Goal: Use online tool/utility: Utilize a website feature to perform a specific function

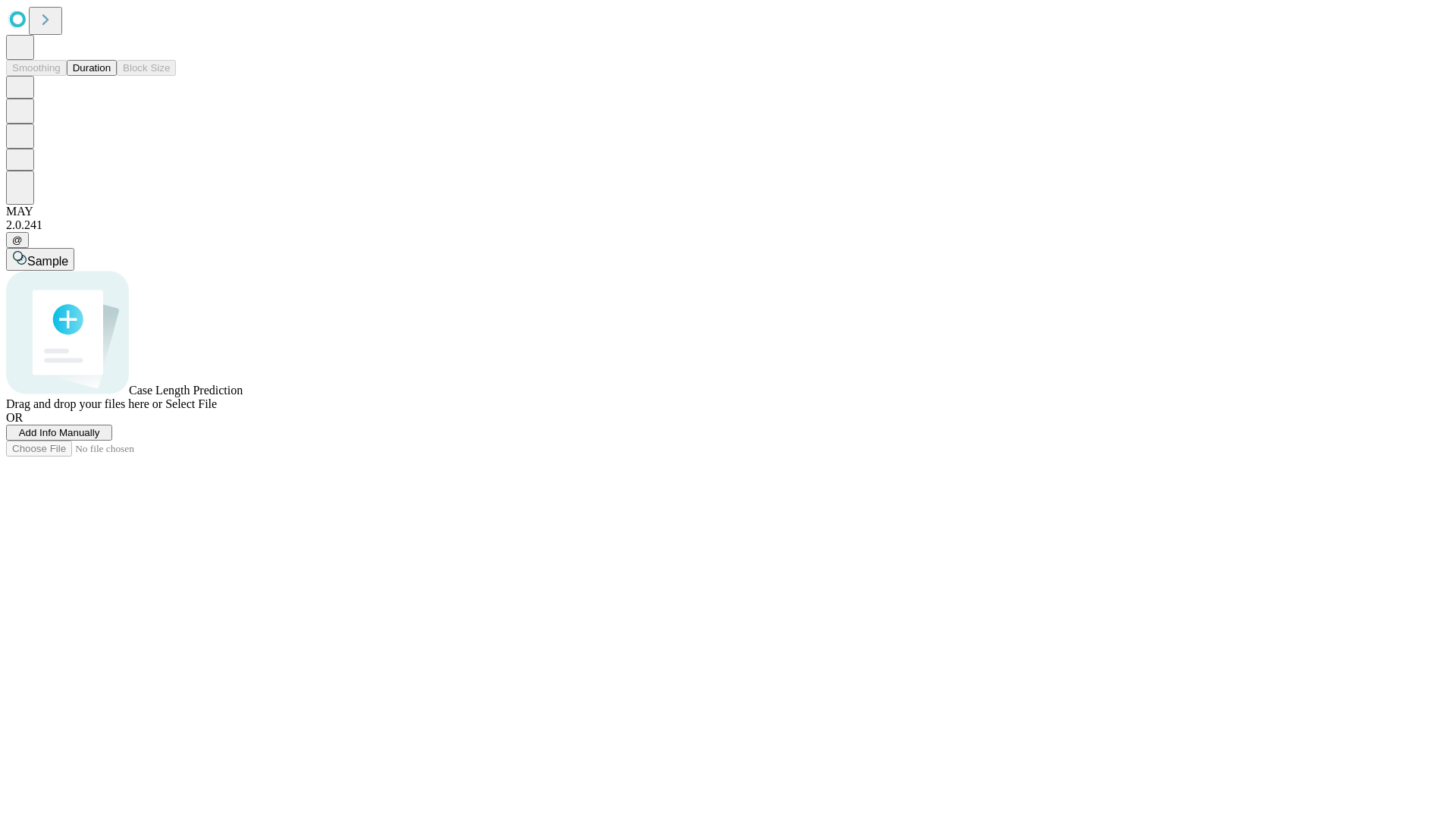
click at [111, 76] on button "Duration" at bounding box center [91, 67] width 50 height 16
click at [100, 438] on span "Add Info Manually" at bounding box center [59, 432] width 81 height 11
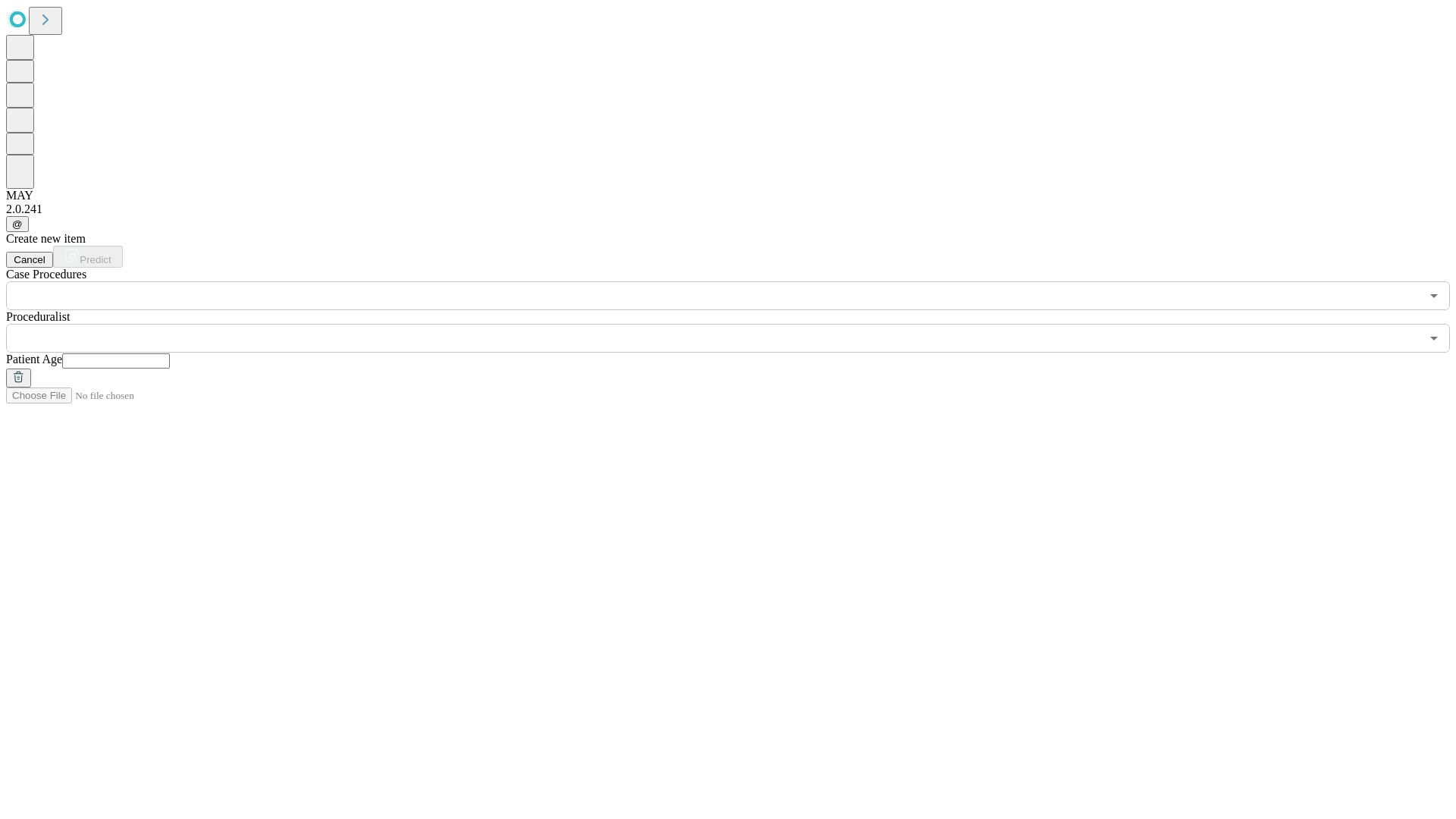
click at [170, 354] on input "text" at bounding box center [116, 361] width 108 height 15
type input "**"
click at [739, 324] on input "text" at bounding box center [713, 338] width 1414 height 29
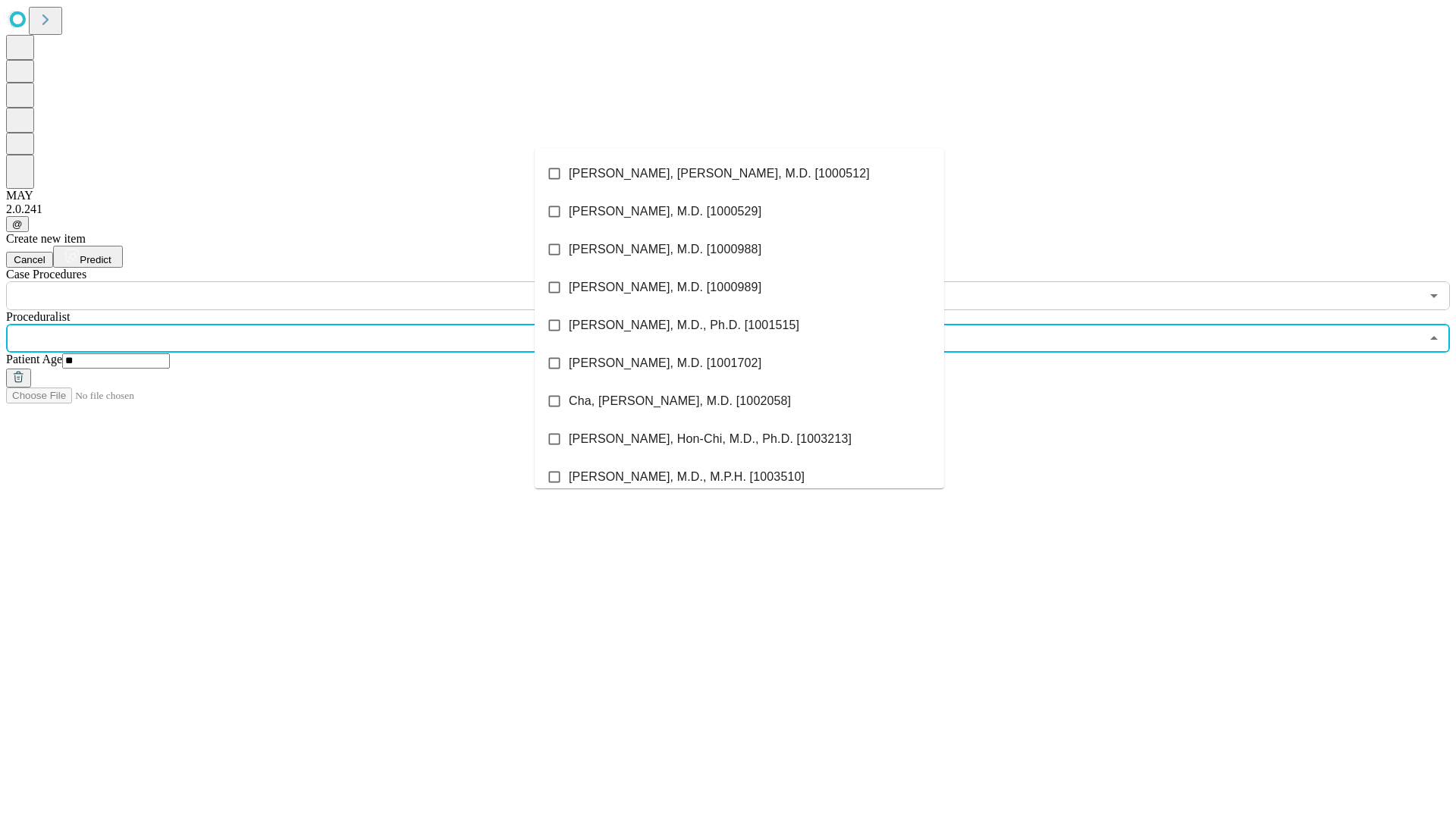
click at [740, 173] on li "[PERSON_NAME], [PERSON_NAME], M.D. [1000512]" at bounding box center [740, 173] width 410 height 38
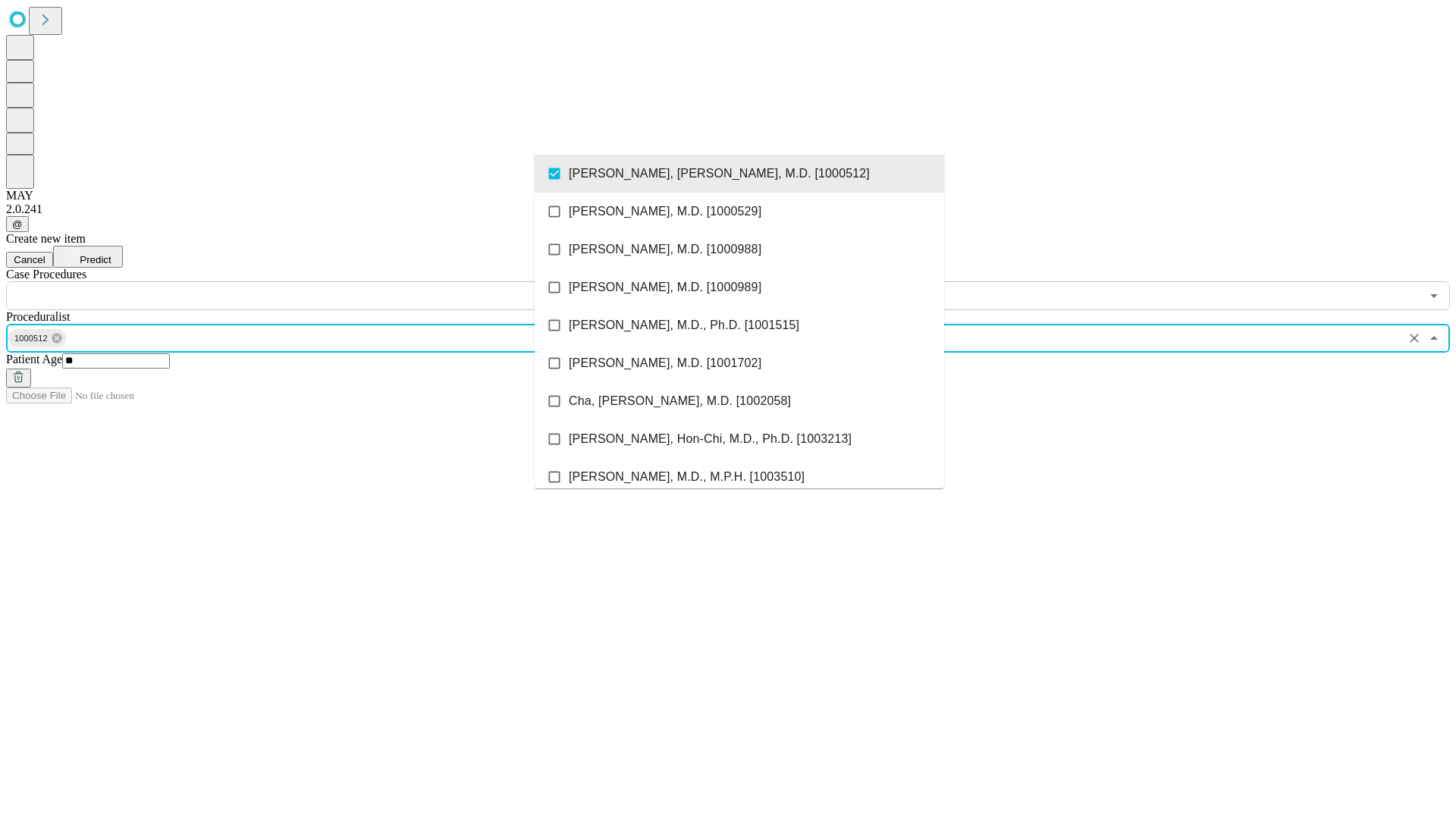
click at [319, 282] on input "text" at bounding box center [713, 296] width 1414 height 29
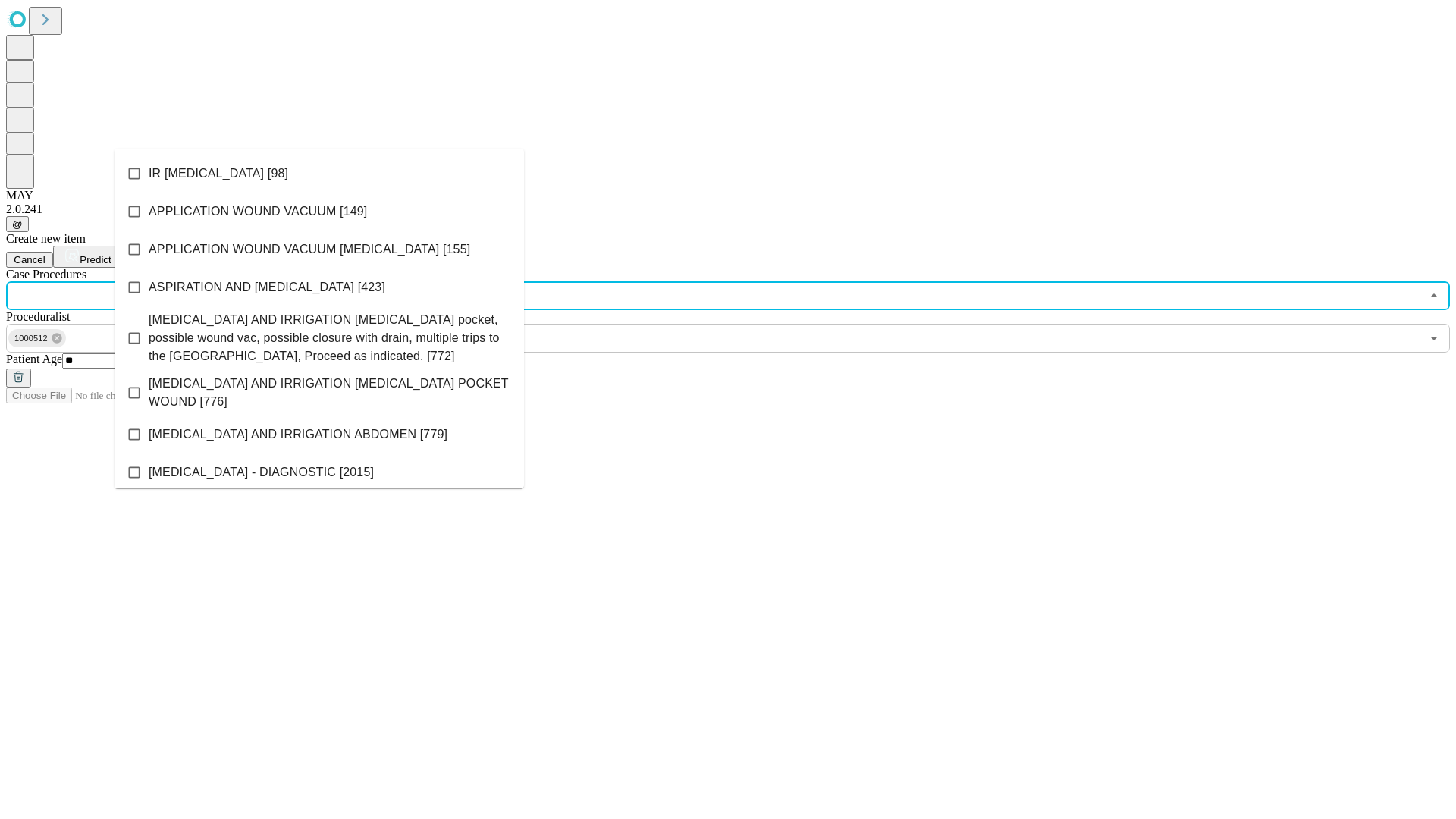
click at [319, 173] on li "IR [MEDICAL_DATA] [98]" at bounding box center [320, 173] width 410 height 38
click at [111, 254] on span "Predict" at bounding box center [95, 259] width 31 height 11
